Goal: Transaction & Acquisition: Purchase product/service

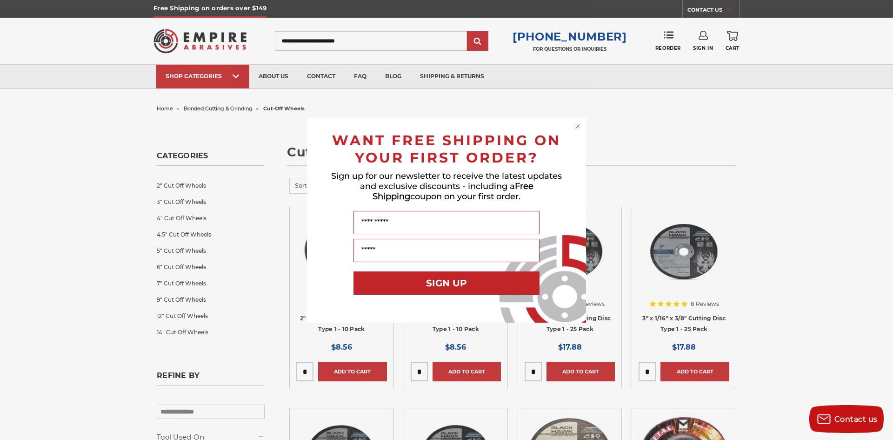
click at [577, 126] on circle "Close dialog" at bounding box center [578, 125] width 9 height 9
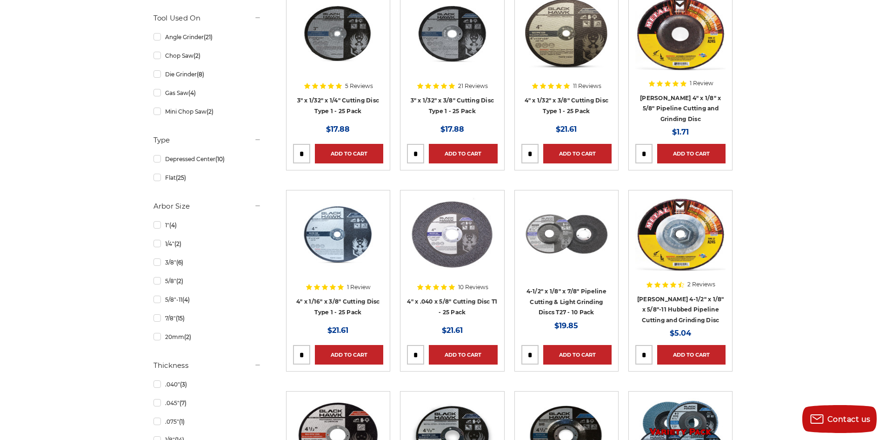
scroll to position [140, 0]
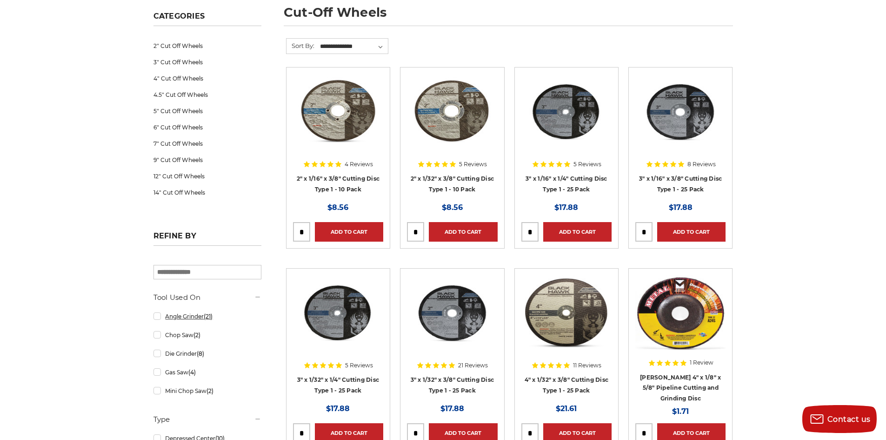
click at [156, 317] on link "Angle Grinder (21)" at bounding box center [208, 316] width 108 height 16
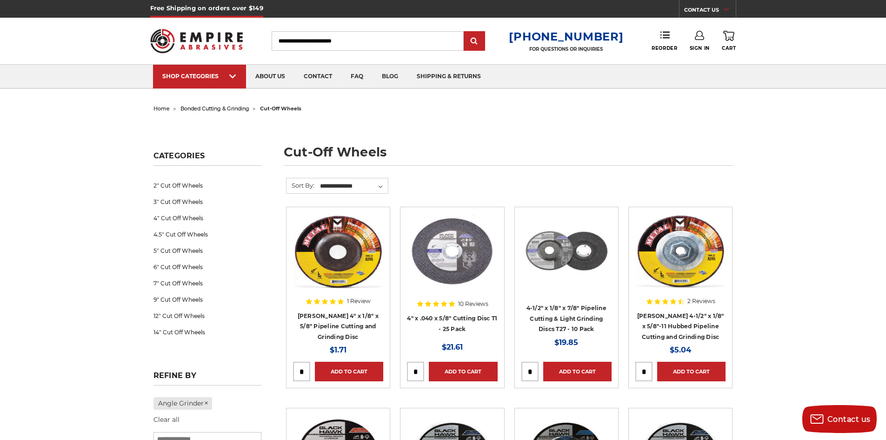
click at [558, 322] on div at bounding box center [567, 273] width 90 height 119
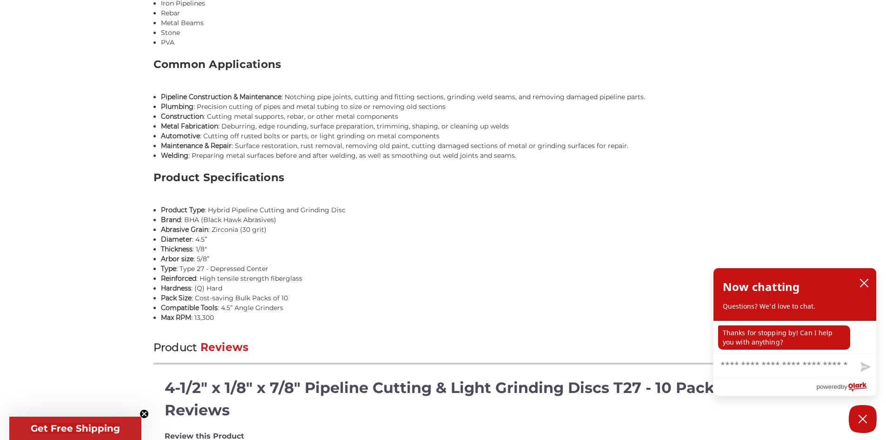
scroll to position [1443, 0]
